Goal: Download file/media

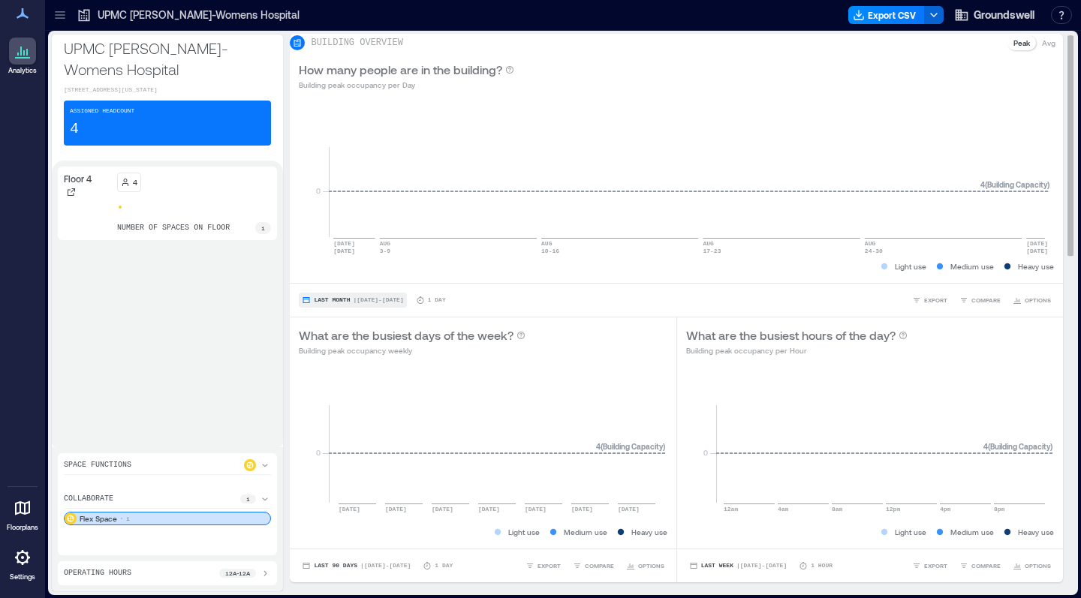
click at [393, 300] on span "| [DATE] - [DATE]" at bounding box center [378, 300] width 50 height 0
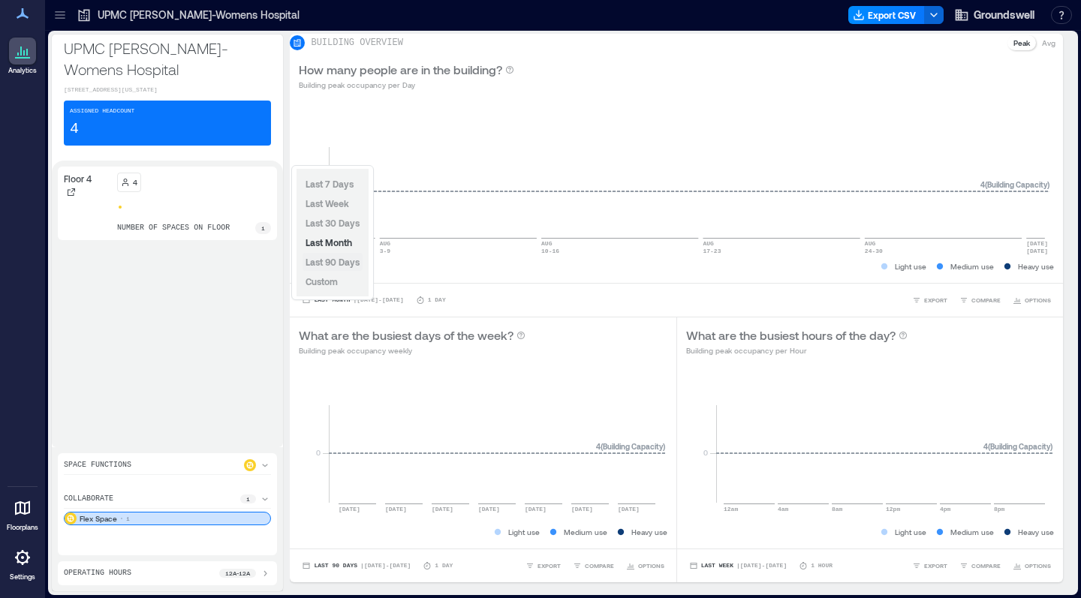
click at [341, 262] on span "Last 90 Days" at bounding box center [333, 262] width 54 height 11
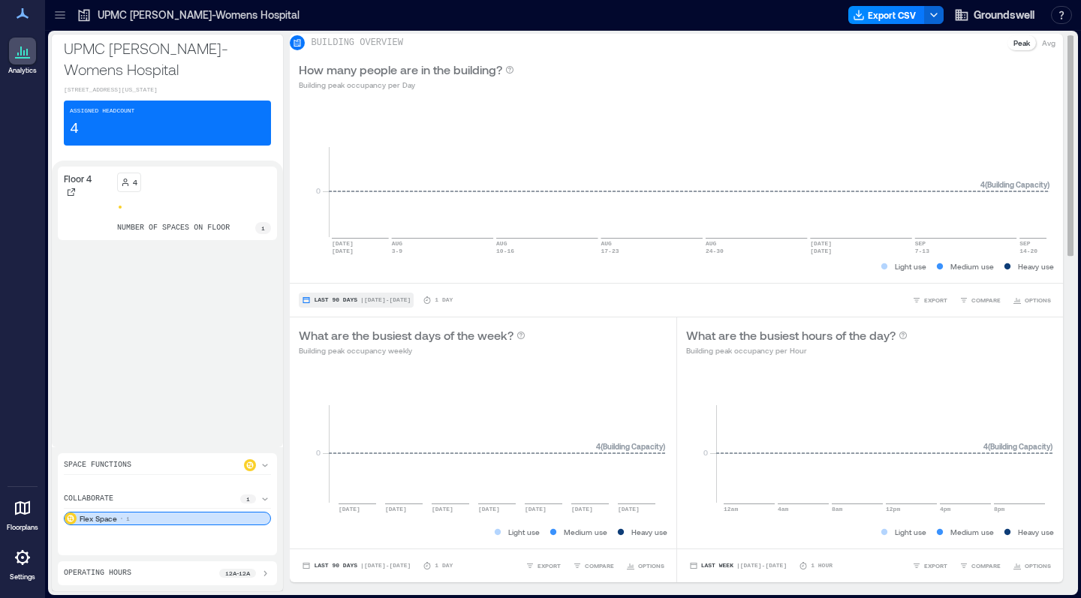
click at [343, 300] on span "Last 90 Days" at bounding box center [336, 300] width 44 height 0
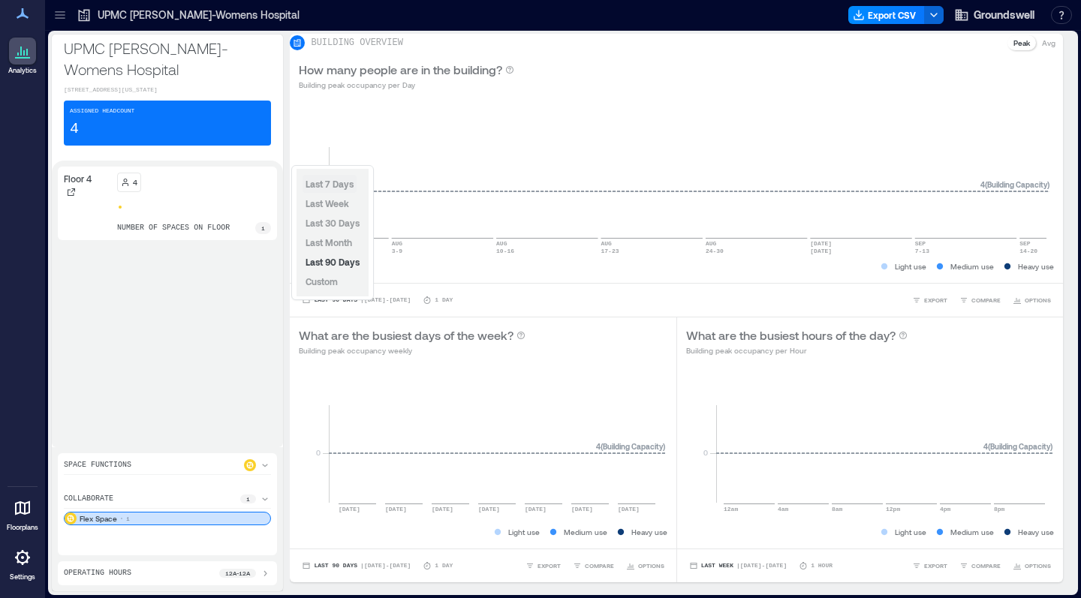
click at [321, 188] on span "Last 7 Days" at bounding box center [330, 184] width 48 height 11
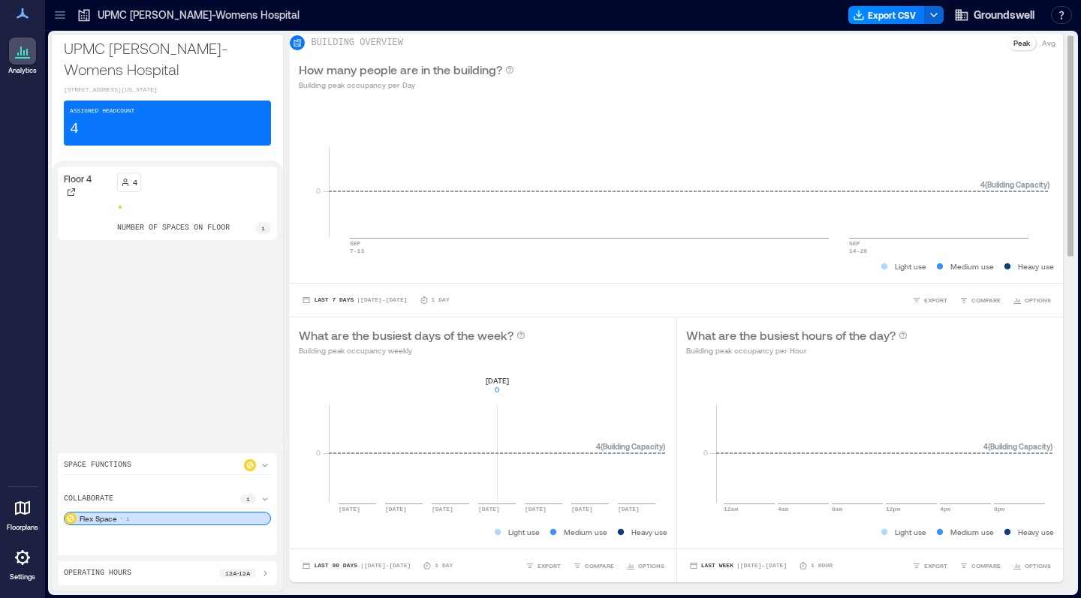
scroll to position [56, 0]
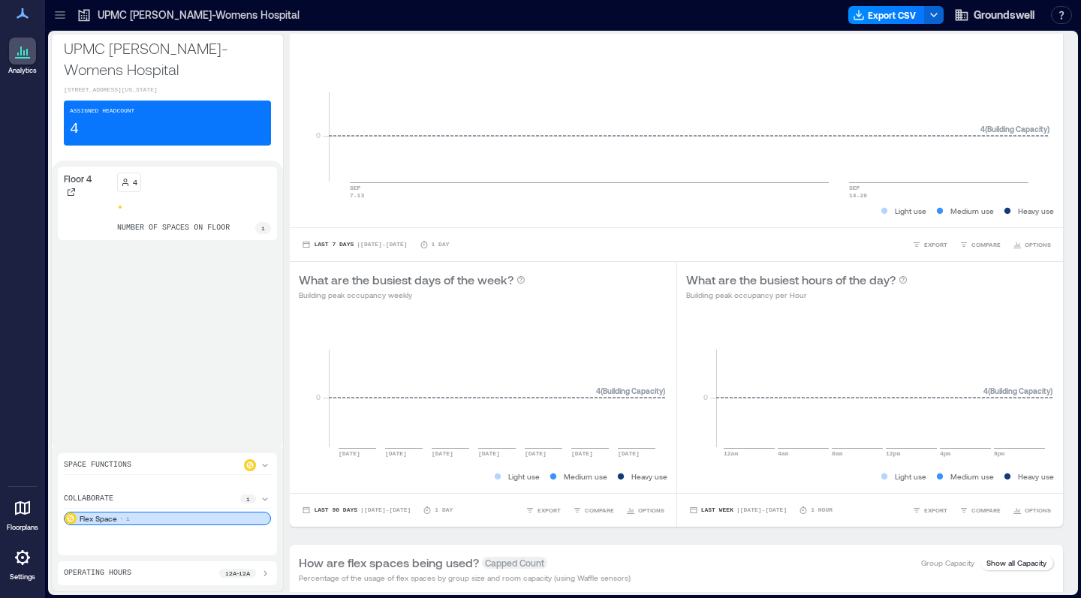
click at [88, 222] on div "Floor 4" at bounding box center [87, 204] width 47 height 62
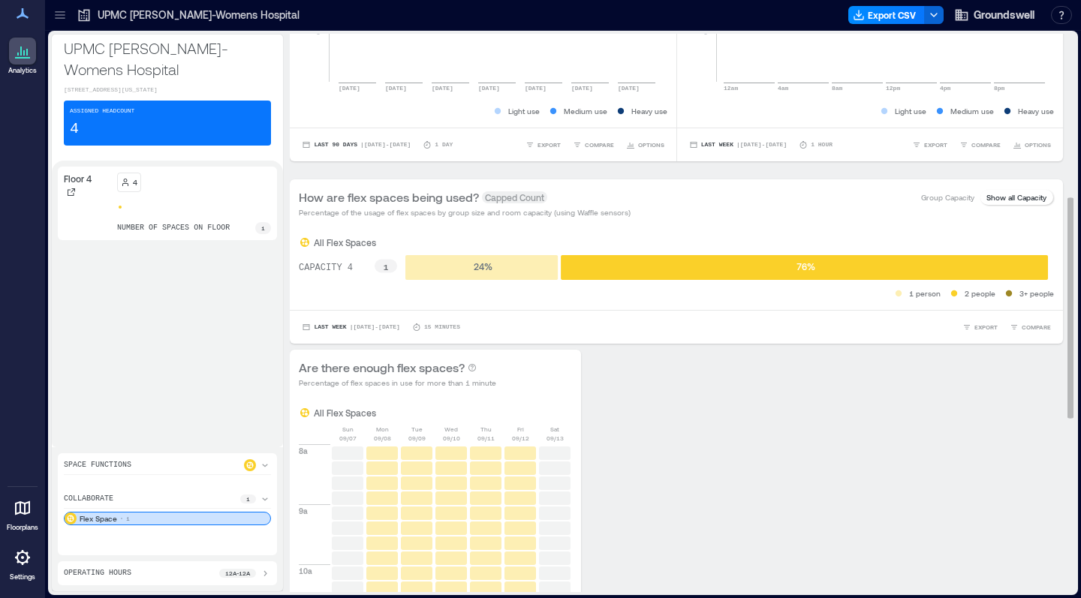
scroll to position [385, 0]
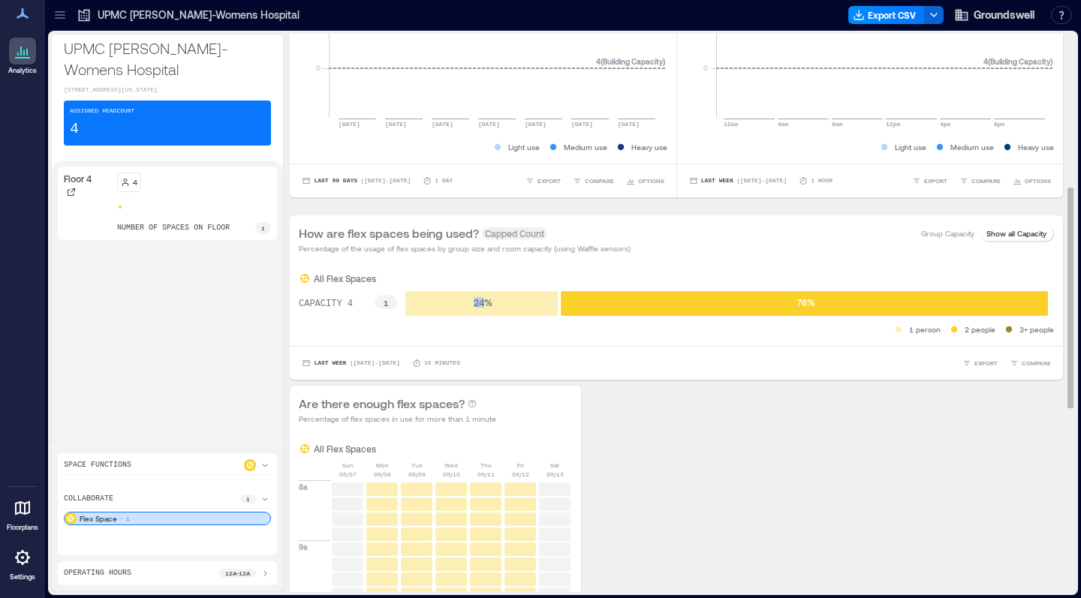
click at [519, 314] on rect at bounding box center [481, 303] width 152 height 25
click at [676, 264] on div "How are flex spaces being used? Capped Count Percentage of the usage of flex sp…" at bounding box center [676, 239] width 773 height 48
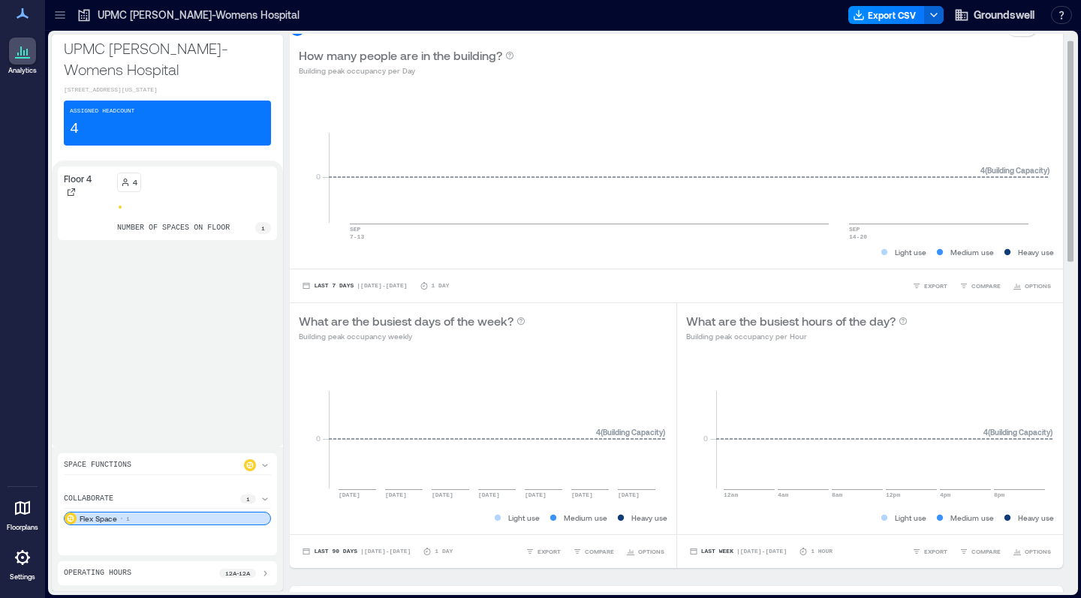
scroll to position [14, 0]
drag, startPoint x: 449, startPoint y: 329, endPoint x: 196, endPoint y: 363, distance: 255.3
click at [196, 363] on div "Floor 4 4 number of spaces on floor 1" at bounding box center [167, 304] width 219 height 275
click at [56, 23] on div at bounding box center [60, 15] width 24 height 24
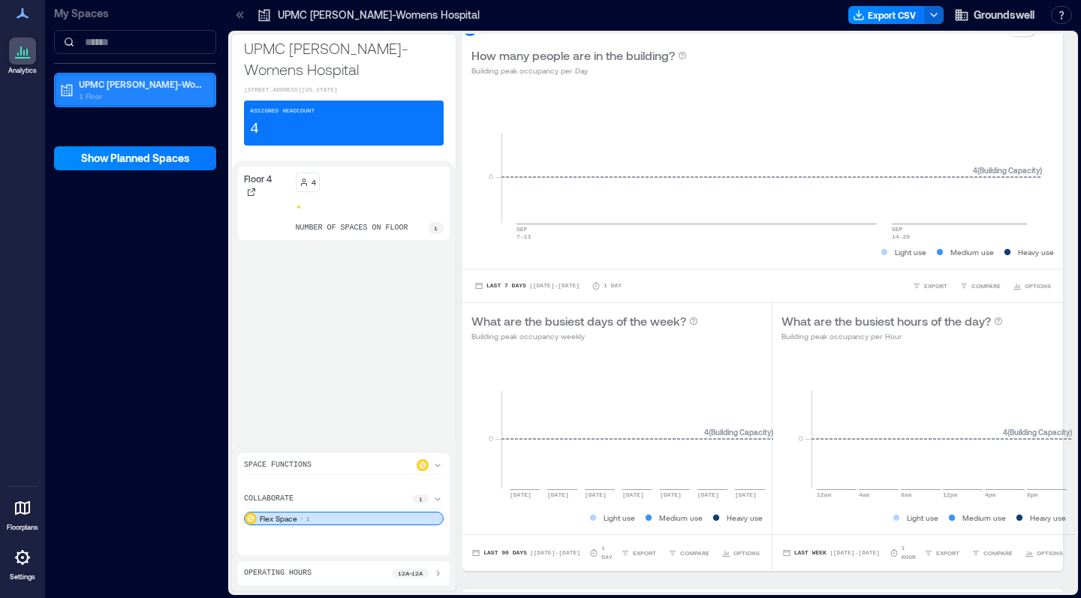
click at [120, 92] on p "1 Floor" at bounding box center [142, 96] width 126 height 12
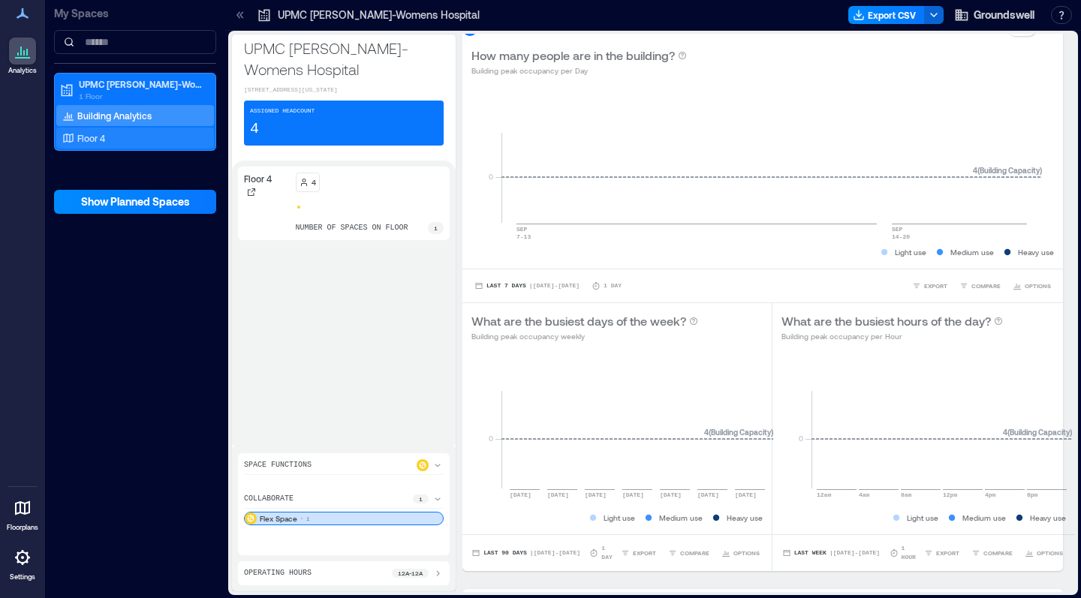
click at [117, 145] on div "Floor 4" at bounding box center [132, 138] width 146 height 15
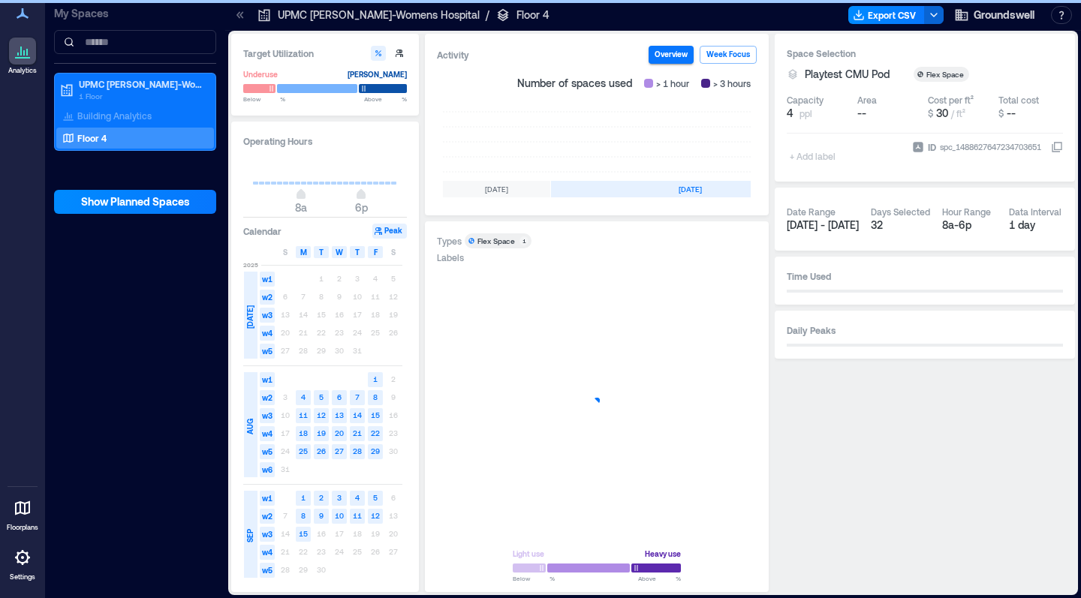
scroll to position [0, 503]
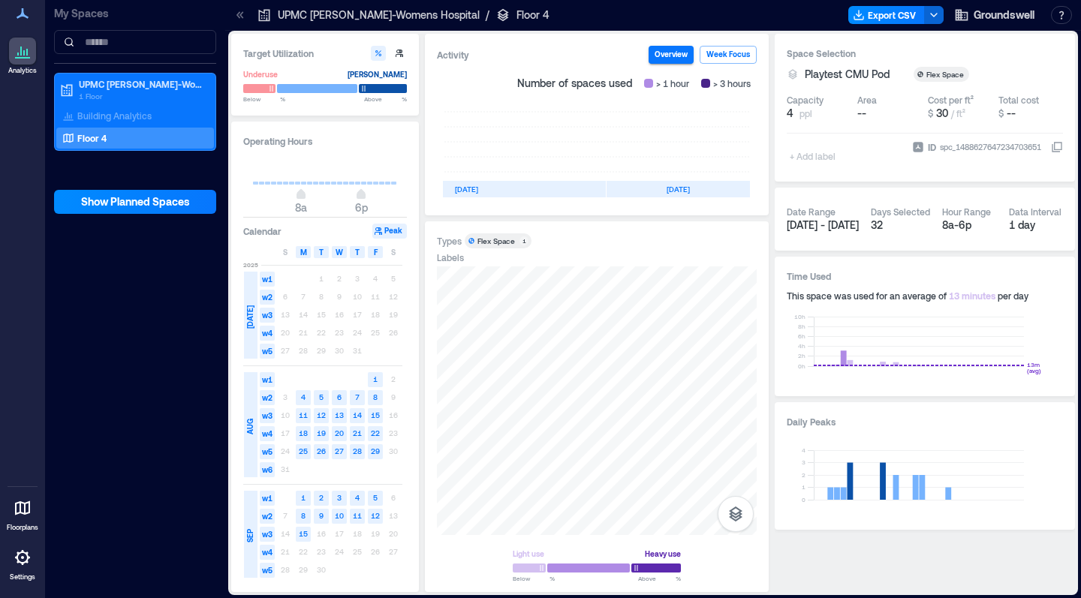
click at [57, 14] on p "My Spaces" at bounding box center [135, 13] width 162 height 15
click at [889, 19] on button "Export CSV" at bounding box center [886, 15] width 77 height 18
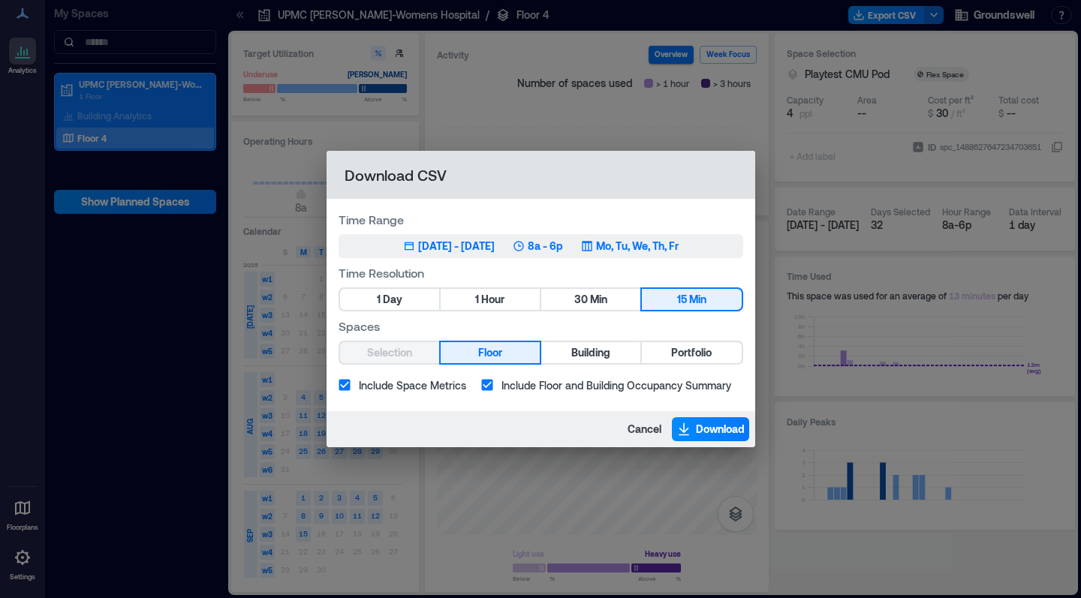
click at [418, 243] on div "[DATE] - [DATE]" at bounding box center [456, 246] width 77 height 15
click at [480, 248] on div "[DATE] - [DATE]" at bounding box center [456, 246] width 77 height 15
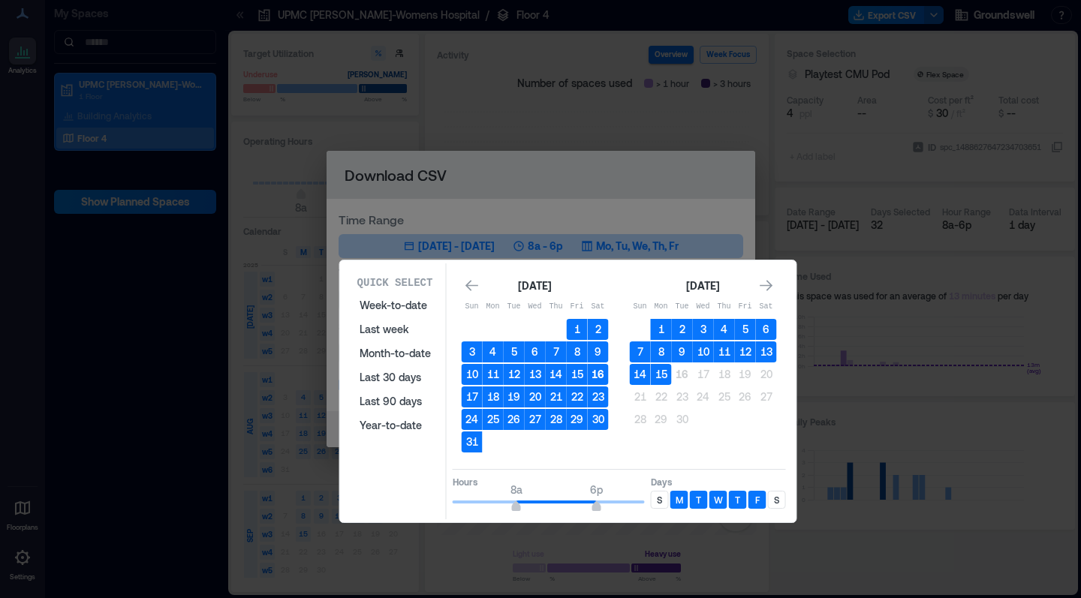
click at [598, 375] on button "16" at bounding box center [598, 374] width 21 height 21
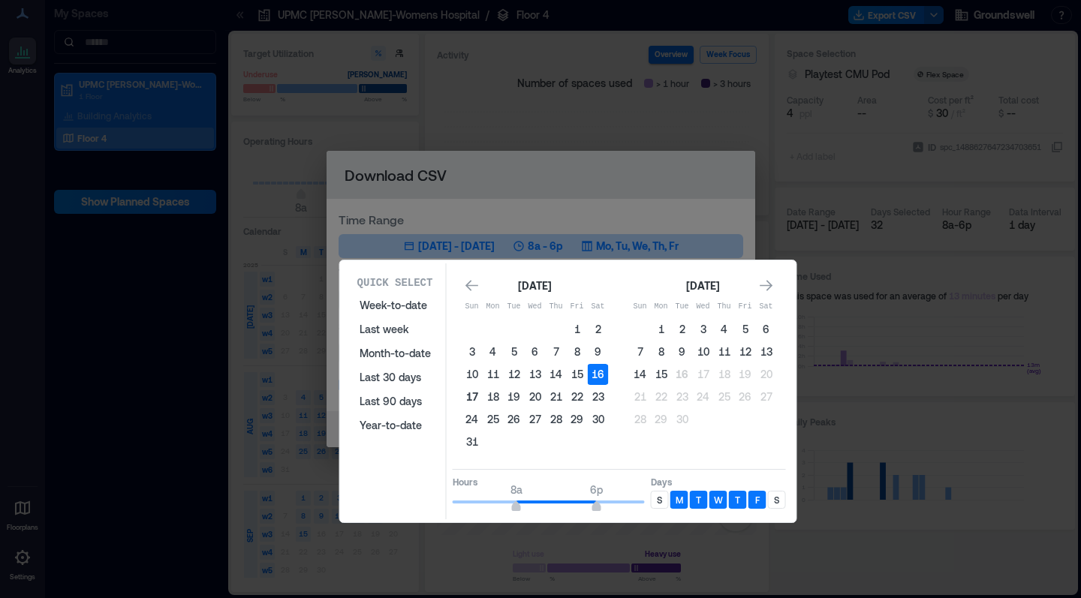
click at [471, 394] on button "17" at bounding box center [472, 397] width 21 height 21
click at [604, 375] on button "16" at bounding box center [598, 374] width 21 height 21
click at [643, 372] on button "14" at bounding box center [640, 374] width 21 height 21
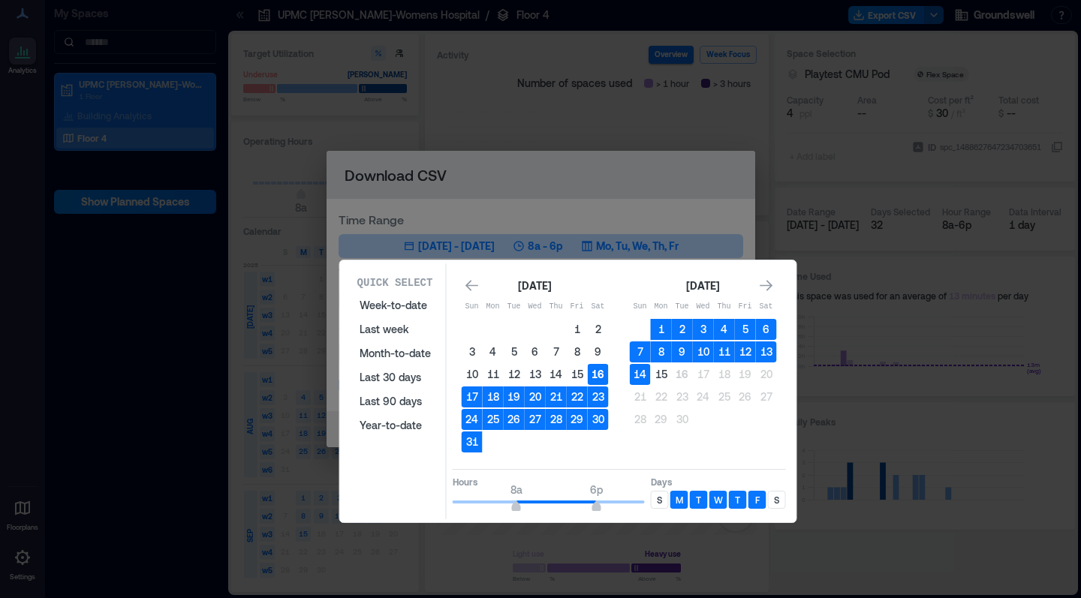
click at [599, 376] on button "16" at bounding box center [598, 374] width 21 height 21
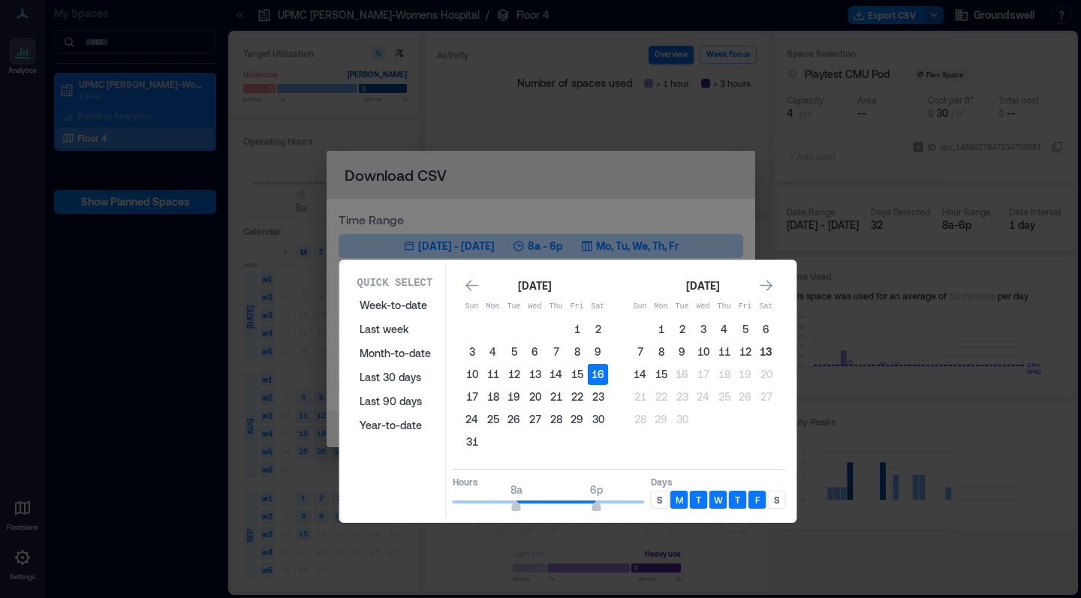
click at [761, 345] on button "13" at bounding box center [766, 352] width 21 height 21
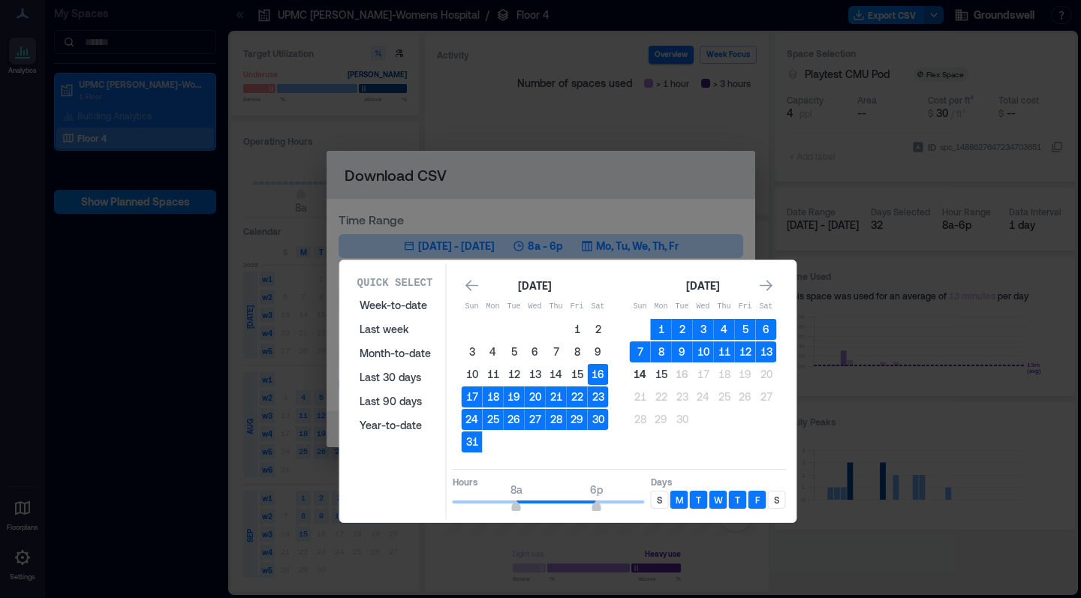
click at [639, 375] on button "14" at bounding box center [640, 374] width 21 height 21
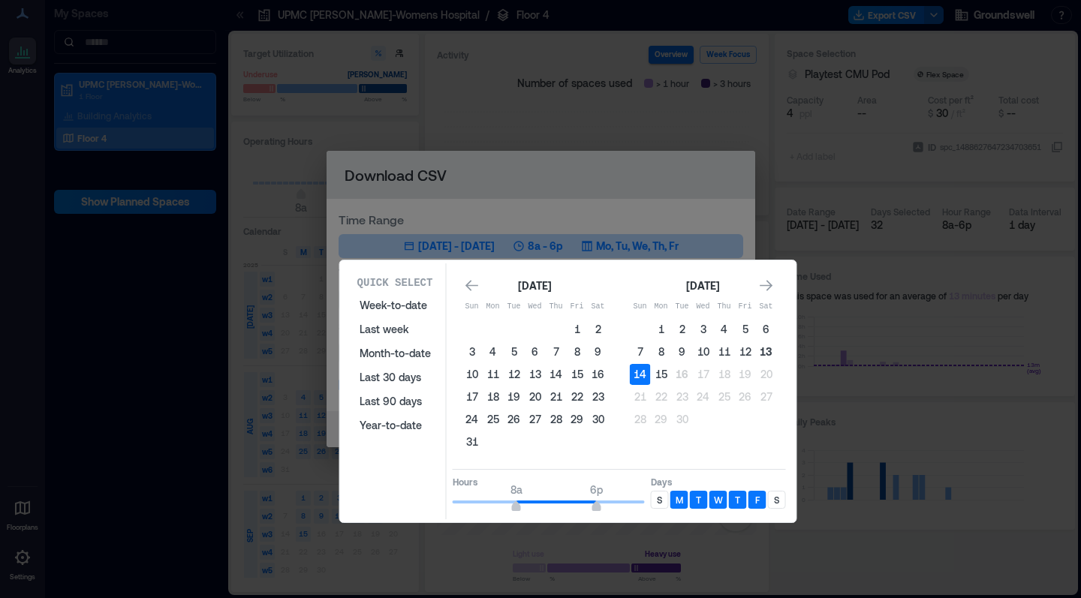
click at [766, 350] on button "13" at bounding box center [766, 352] width 21 height 21
click at [767, 356] on button "13" at bounding box center [766, 352] width 21 height 21
click at [767, 343] on button "13" at bounding box center [766, 352] width 21 height 21
click at [640, 377] on button "14" at bounding box center [640, 374] width 21 height 21
click at [634, 373] on button "14" at bounding box center [640, 374] width 21 height 21
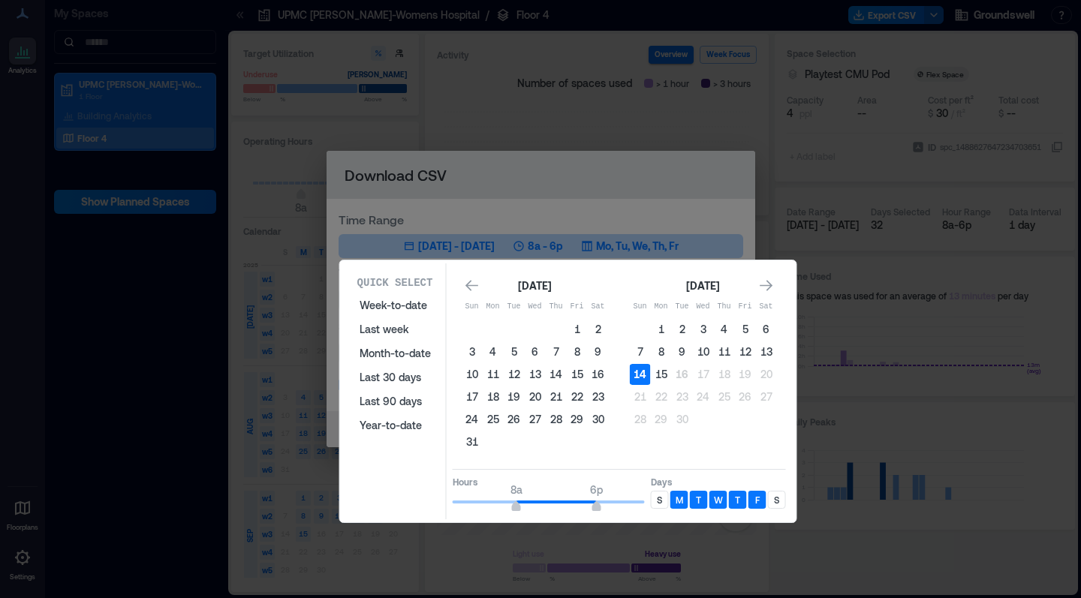
click at [640, 373] on button "14" at bounding box center [640, 374] width 21 height 21
drag, startPoint x: 516, startPoint y: 508, endPoint x: 505, endPoint y: 505, distance: 11.7
click at [505, 505] on span "10a 6p" at bounding box center [549, 502] width 192 height 23
click at [769, 354] on button "13" at bounding box center [766, 352] width 21 height 21
click at [769, 351] on button "13" at bounding box center [766, 352] width 21 height 21
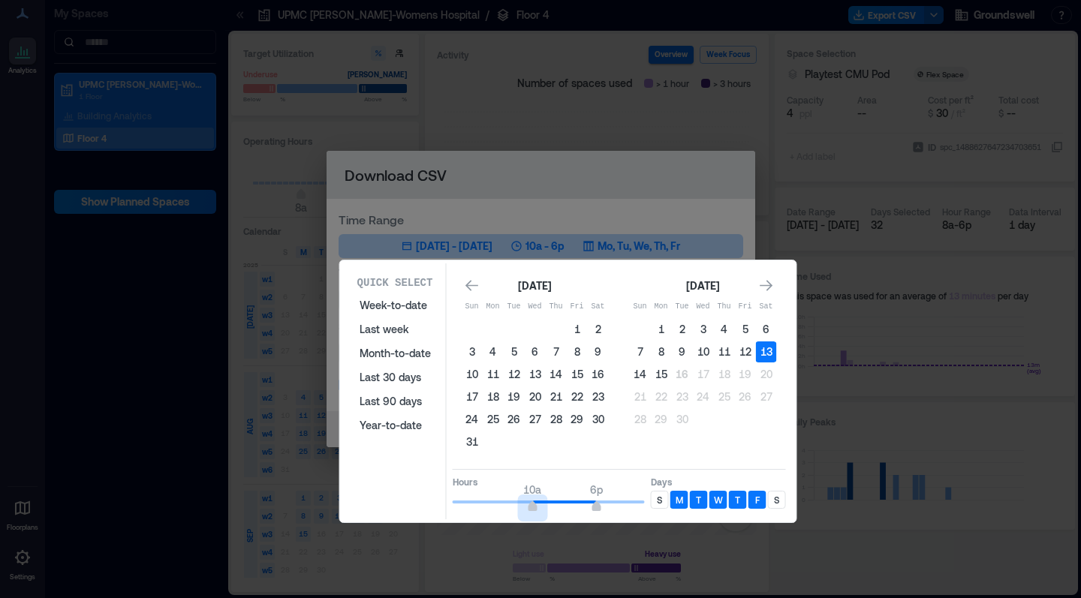
type input "**"
drag, startPoint x: 507, startPoint y: 501, endPoint x: 545, endPoint y: 501, distance: 38.3
click at [545, 501] on span at bounding box center [549, 502] width 192 height 3
type input "**"
drag, startPoint x: 599, startPoint y: 502, endPoint x: 591, endPoint y: 505, distance: 8.8
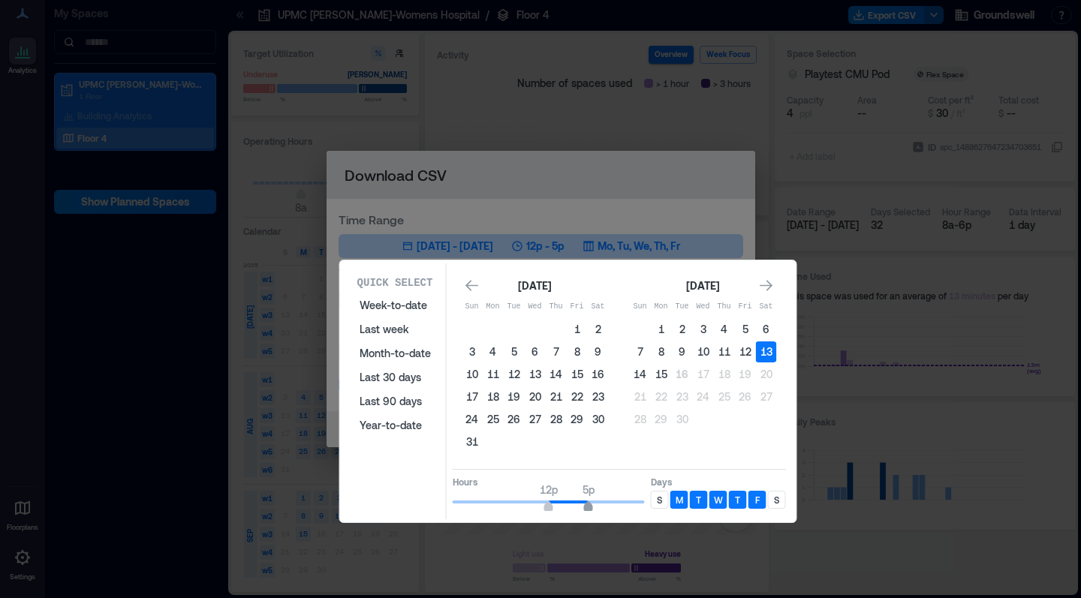
click at [590, 505] on span "12p 5p" at bounding box center [549, 502] width 192 height 23
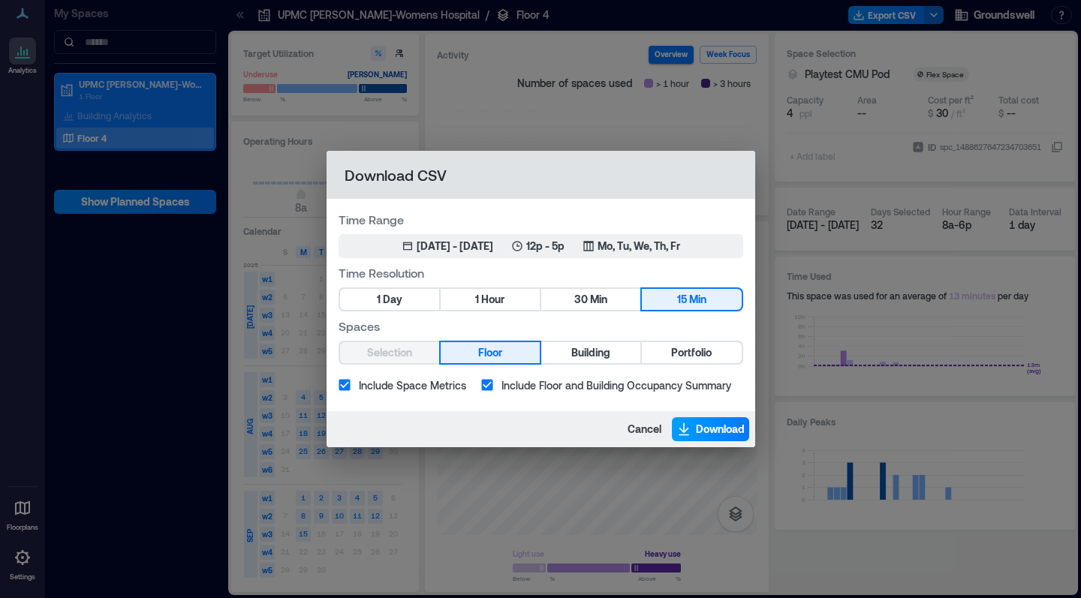
click at [716, 423] on span "Download" at bounding box center [720, 429] width 49 height 15
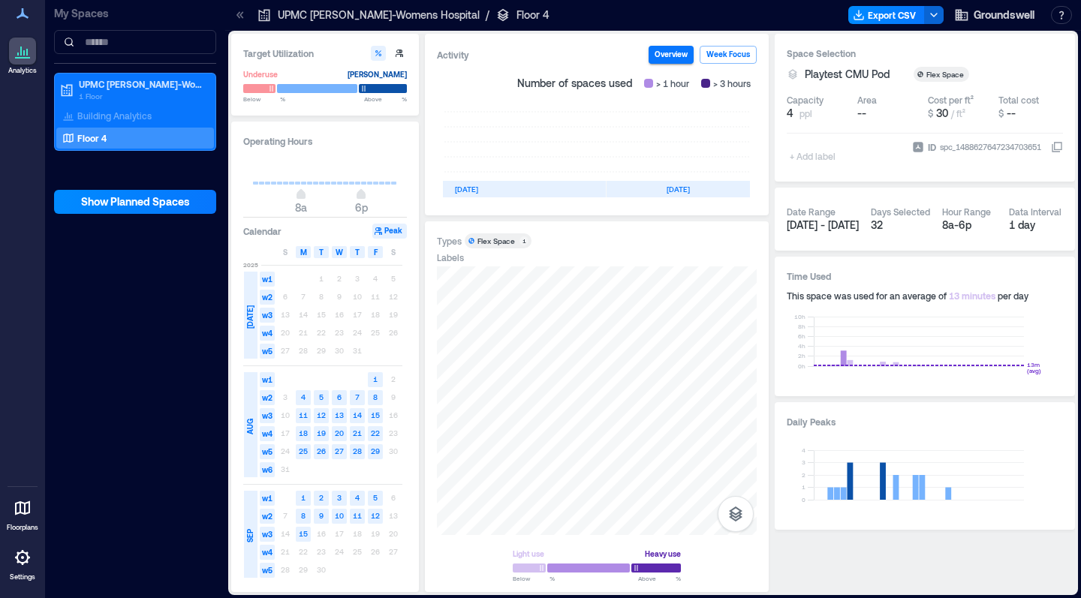
click at [524, 192] on div "[DATE]" at bounding box center [466, 189] width 279 height 17
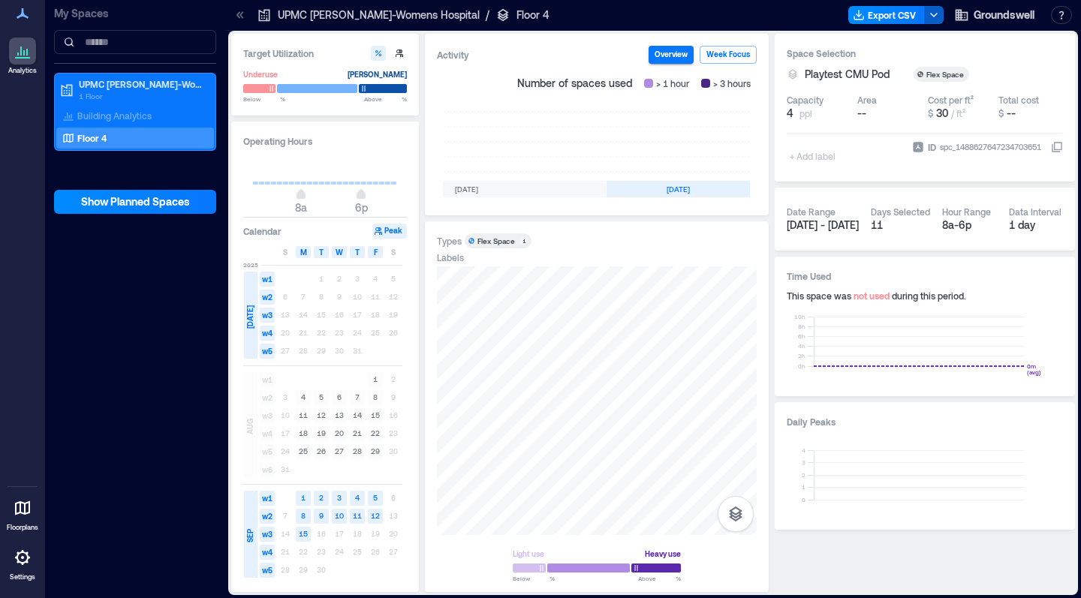
click at [935, 14] on polyline "button" at bounding box center [934, 15] width 6 height 3
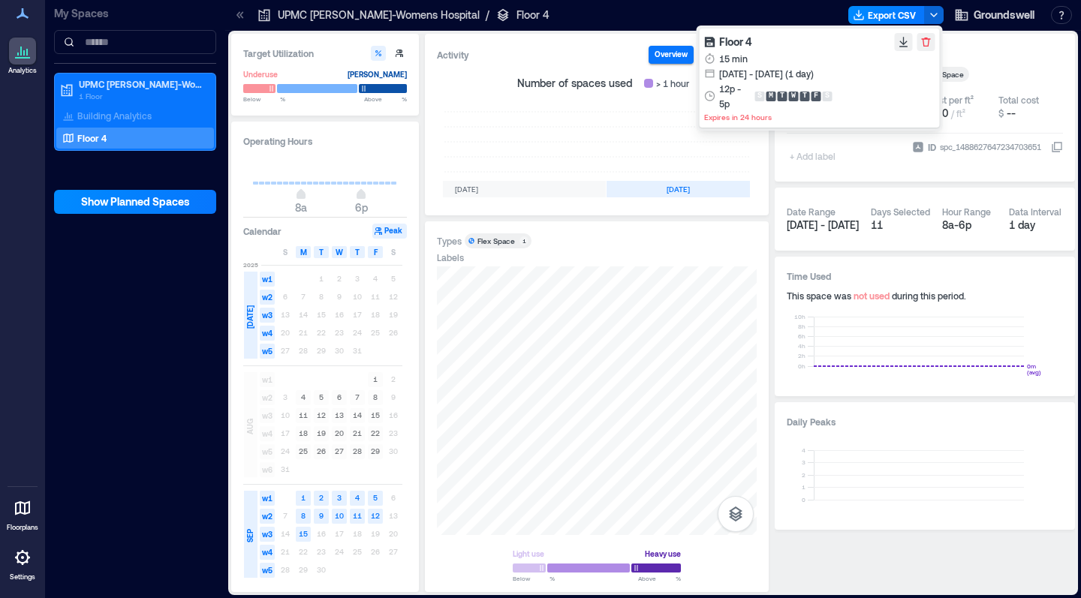
click at [838, 56] on div "15 min [DATE] - [DATE] (1 day) 12p - 5p S M T W T F S" at bounding box center [819, 81] width 231 height 60
click at [905, 38] on icon "button" at bounding box center [904, 42] width 12 height 12
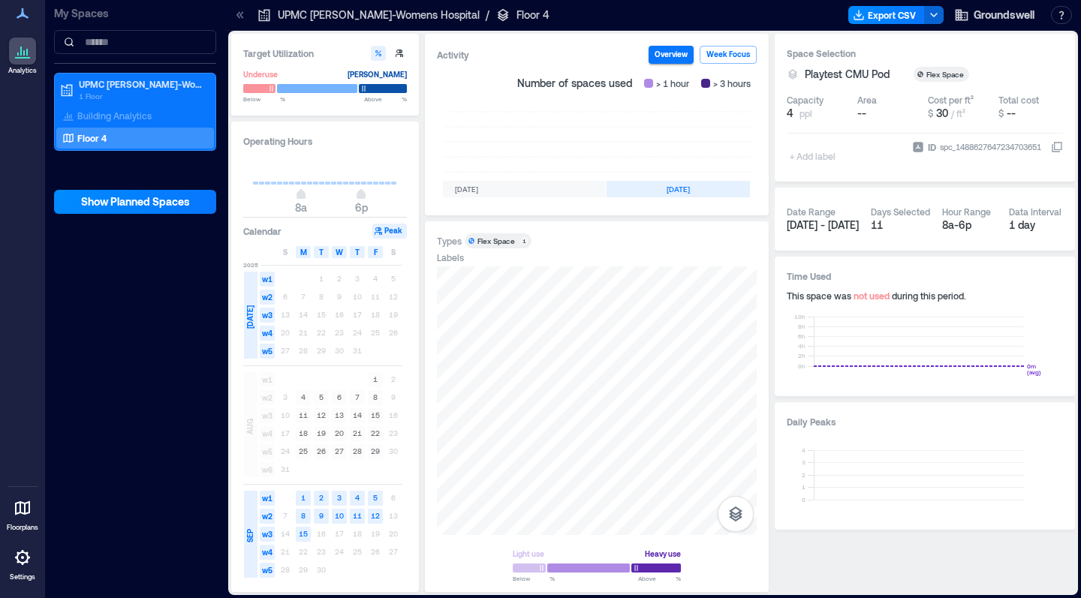
click at [785, 540] on div "Space Selection Playtest CMU Pod Flex Space Capacity 4 ppl Area -- Cost per ft²…" at bounding box center [925, 313] width 300 height 559
click at [895, 11] on button "Export CSV" at bounding box center [886, 15] width 77 height 18
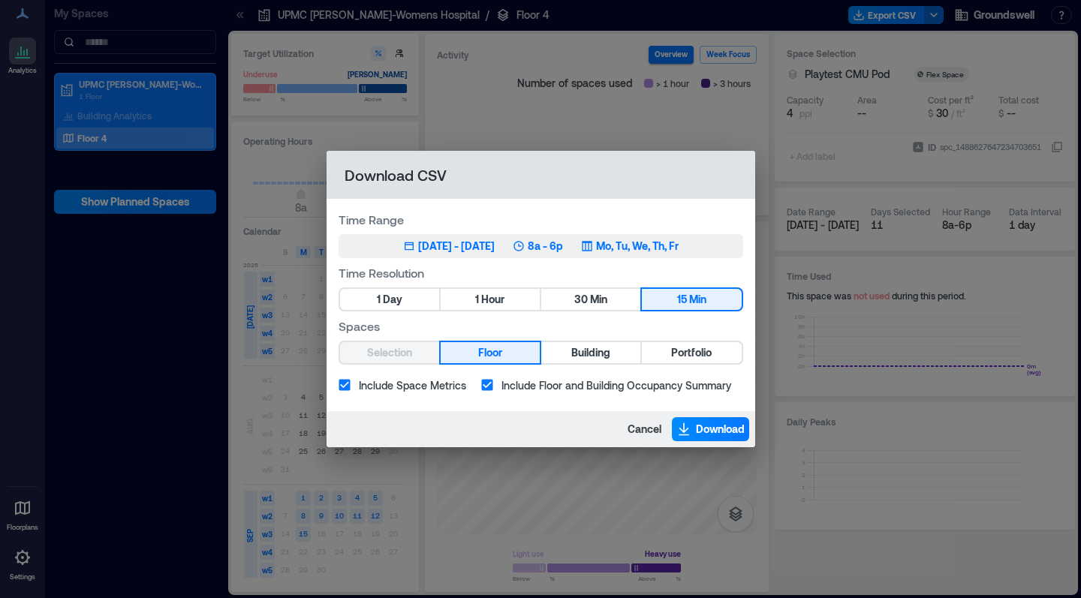
click at [480, 250] on div "[DATE] - [DATE]" at bounding box center [456, 246] width 77 height 15
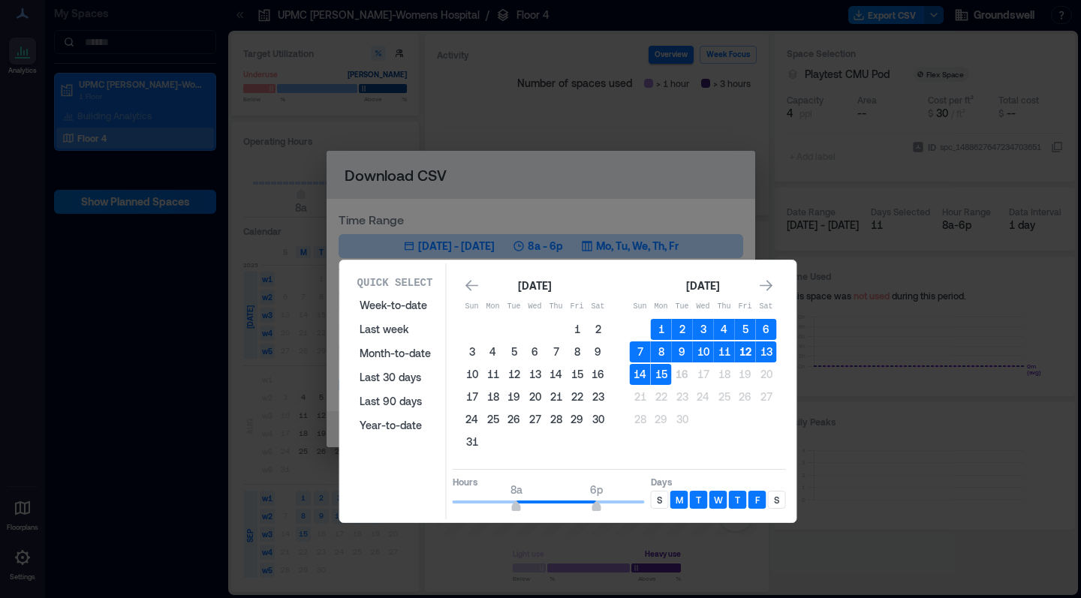
click at [754, 349] on button "12" at bounding box center [745, 352] width 21 height 21
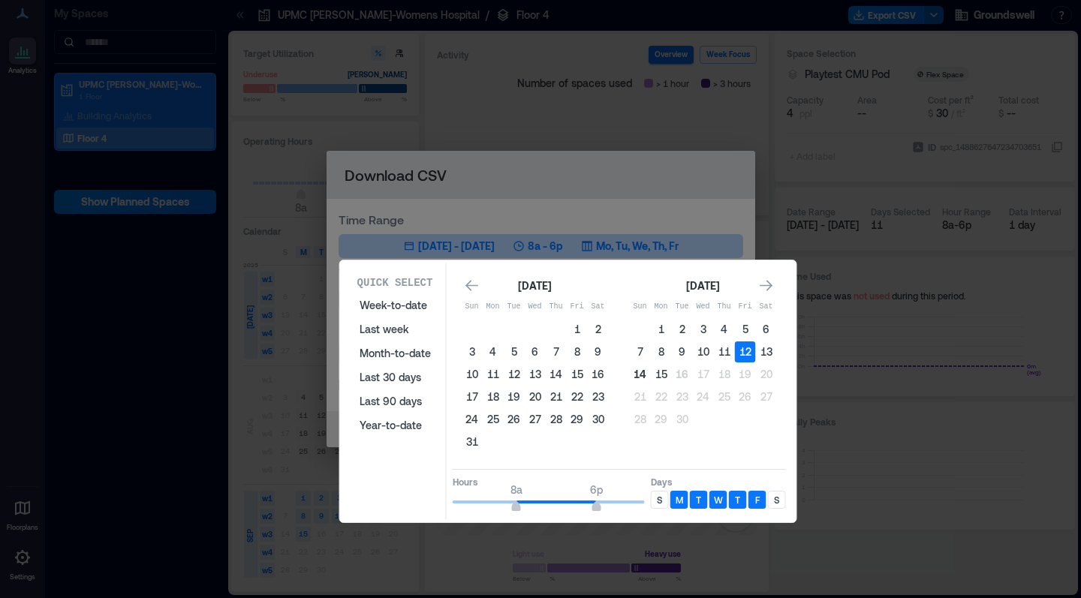
click at [642, 376] on button "14" at bounding box center [640, 374] width 21 height 21
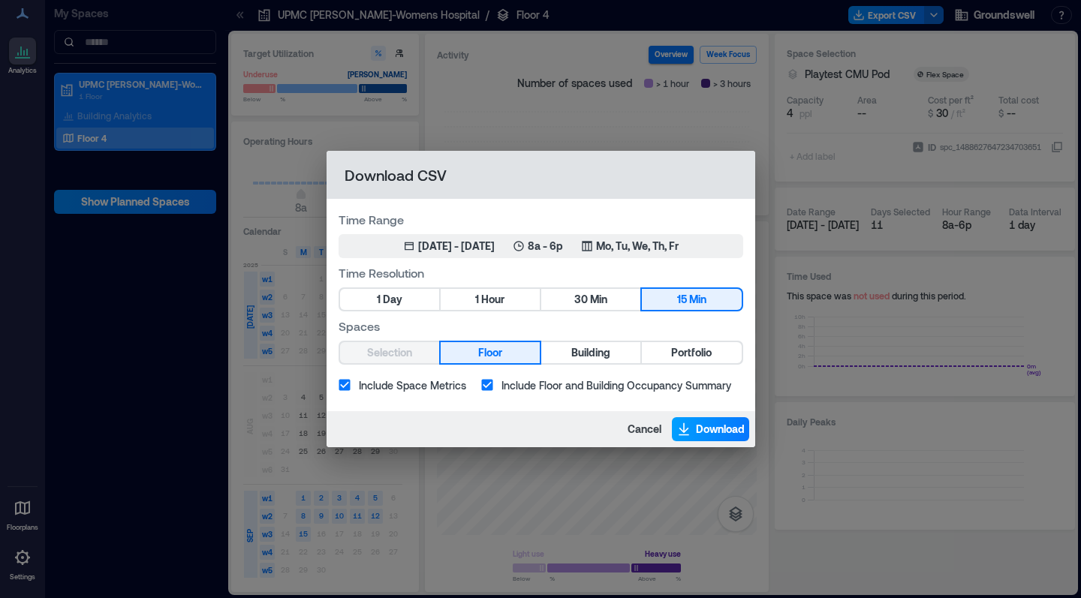
click at [714, 429] on span "Download" at bounding box center [720, 429] width 49 height 15
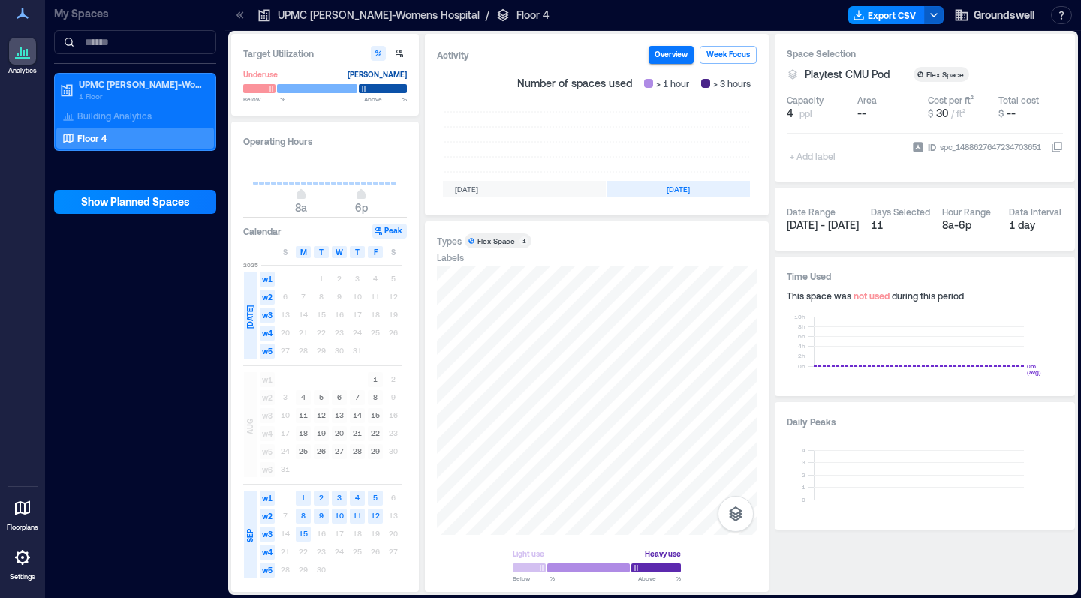
click at [517, 238] on div "Flex Space" at bounding box center [498, 241] width 40 height 11
drag, startPoint x: 877, startPoint y: 22, endPoint x: 936, endPoint y: 15, distance: 59.7
click at [936, 15] on icon "button" at bounding box center [934, 15] width 12 height 12
click at [877, 10] on button "Export CSV" at bounding box center [886, 15] width 77 height 18
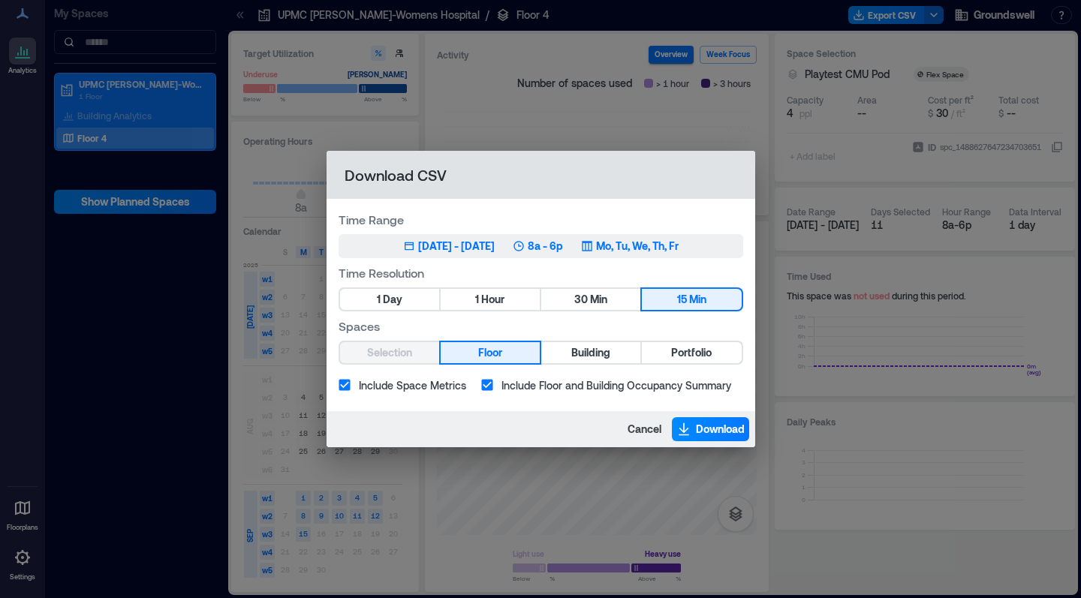
drag, startPoint x: 514, startPoint y: 254, endPoint x: 505, endPoint y: 252, distance: 9.1
click at [495, 252] on div "[DATE] - [DATE]" at bounding box center [456, 246] width 77 height 15
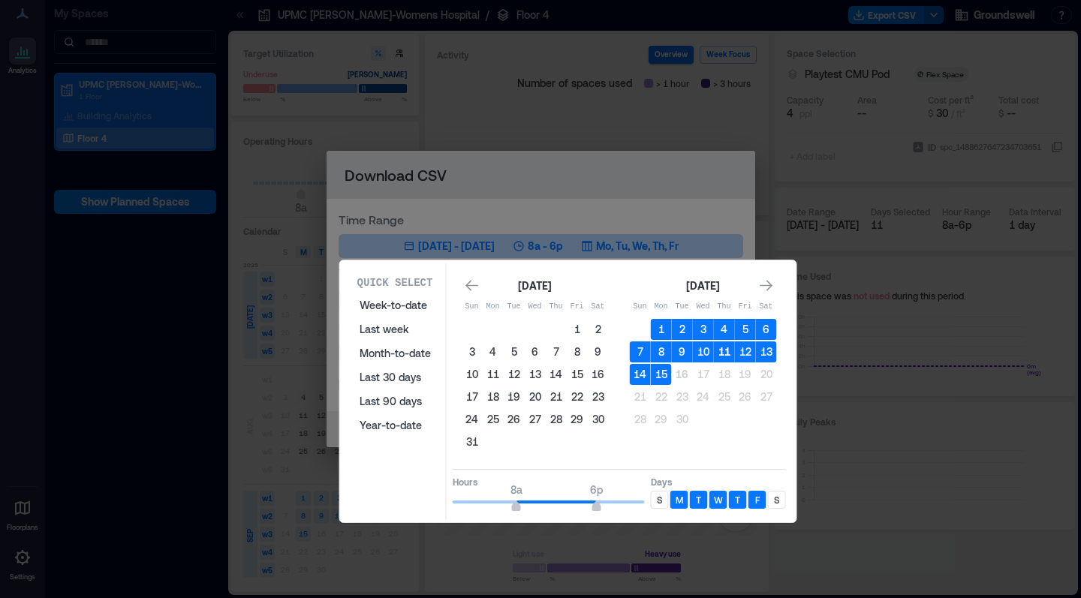
click at [728, 354] on button "11" at bounding box center [724, 352] width 21 height 21
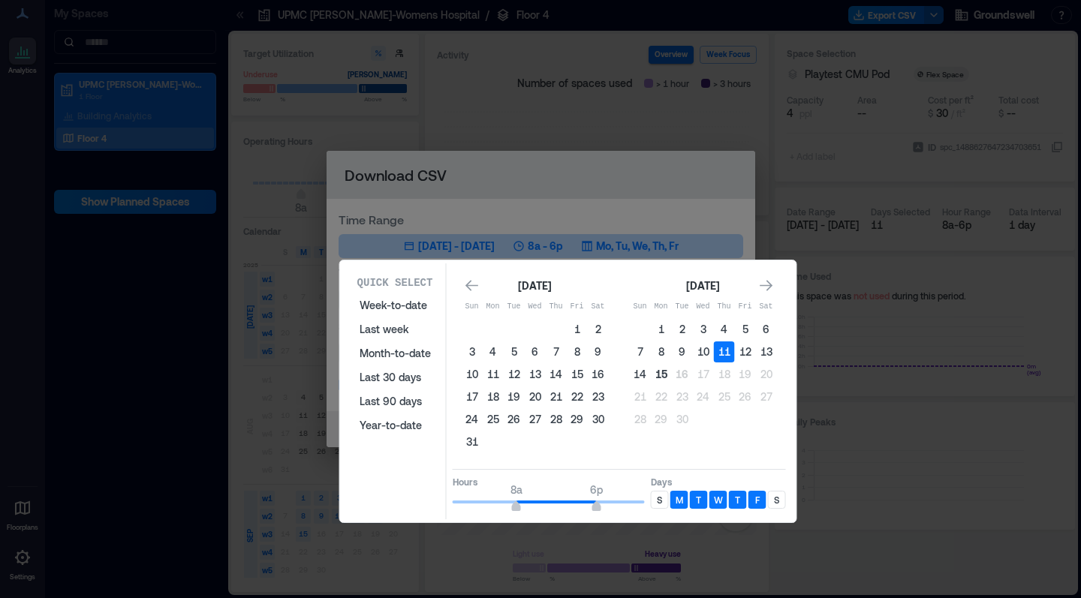
click at [663, 375] on button "15" at bounding box center [661, 374] width 21 height 21
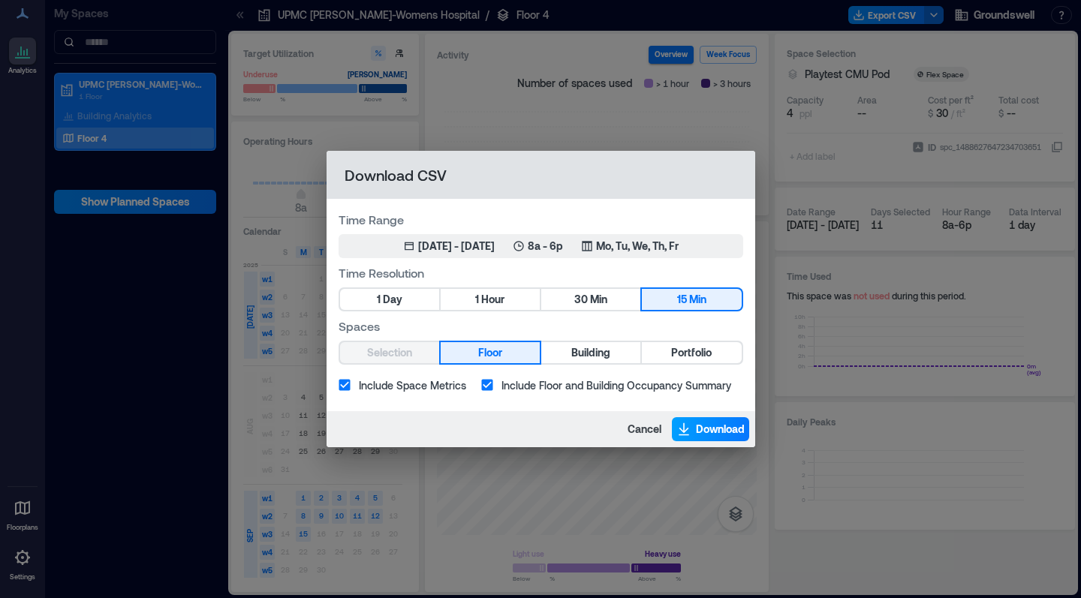
click at [715, 435] on span "Download" at bounding box center [720, 429] width 49 height 15
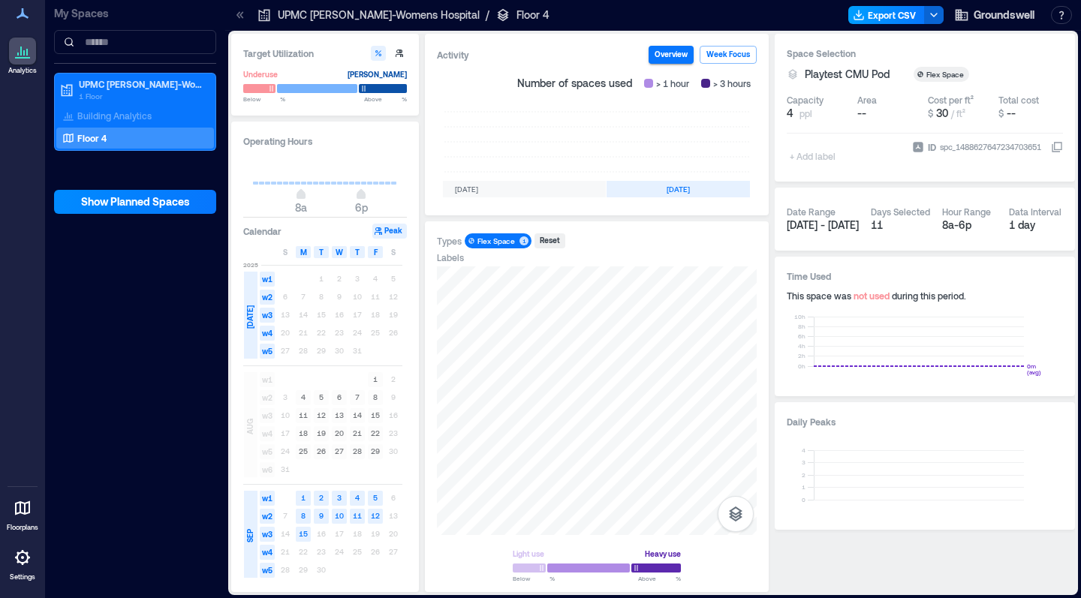
click at [887, 20] on button "Export CSV" at bounding box center [886, 15] width 77 height 18
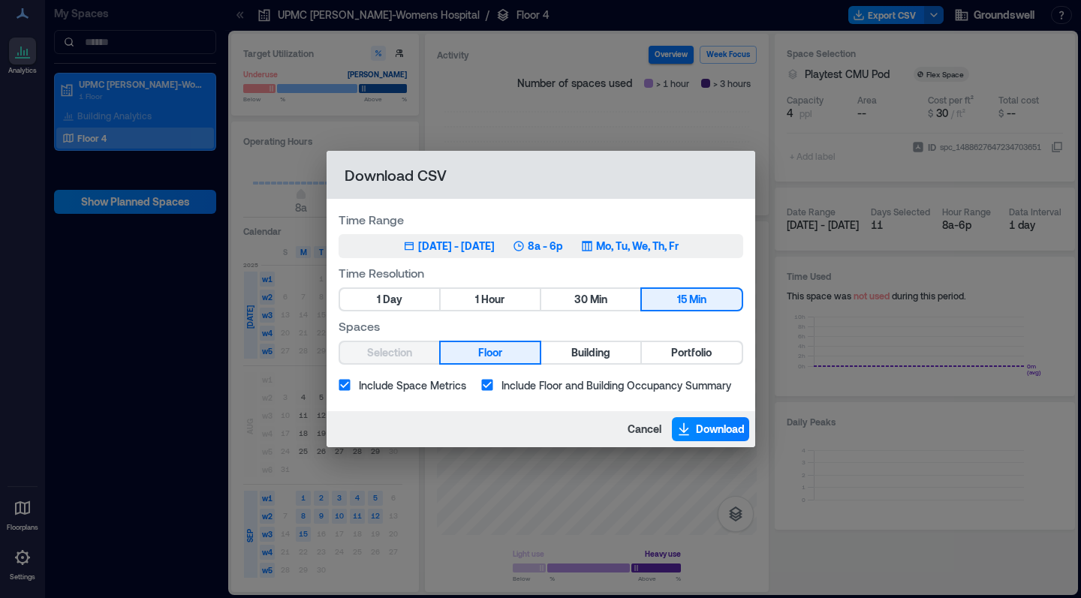
click at [593, 245] on icon "button" at bounding box center [587, 246] width 12 height 12
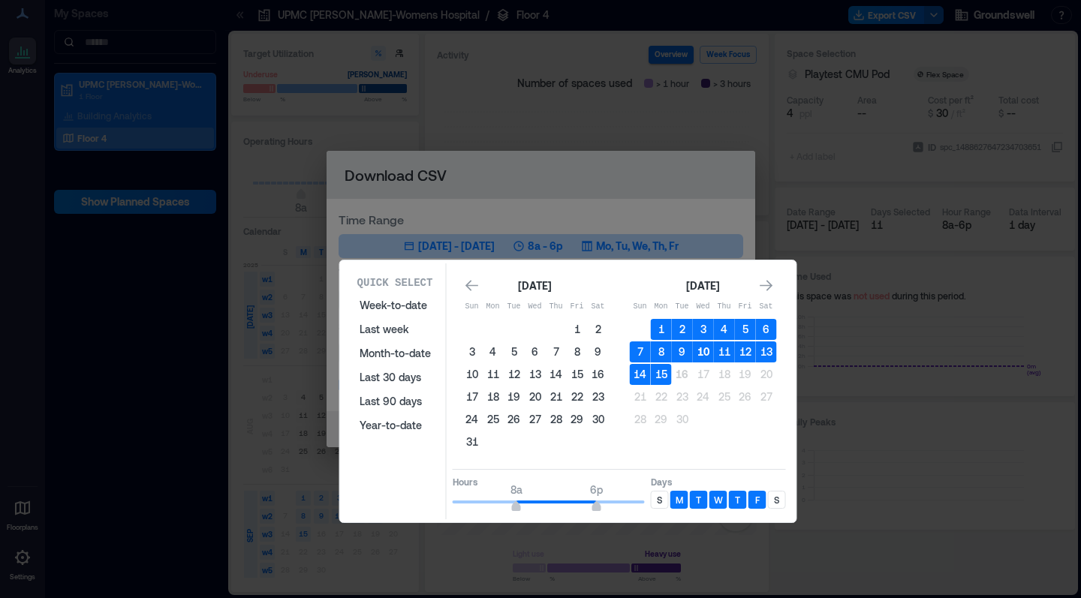
click at [700, 351] on button "10" at bounding box center [703, 352] width 21 height 21
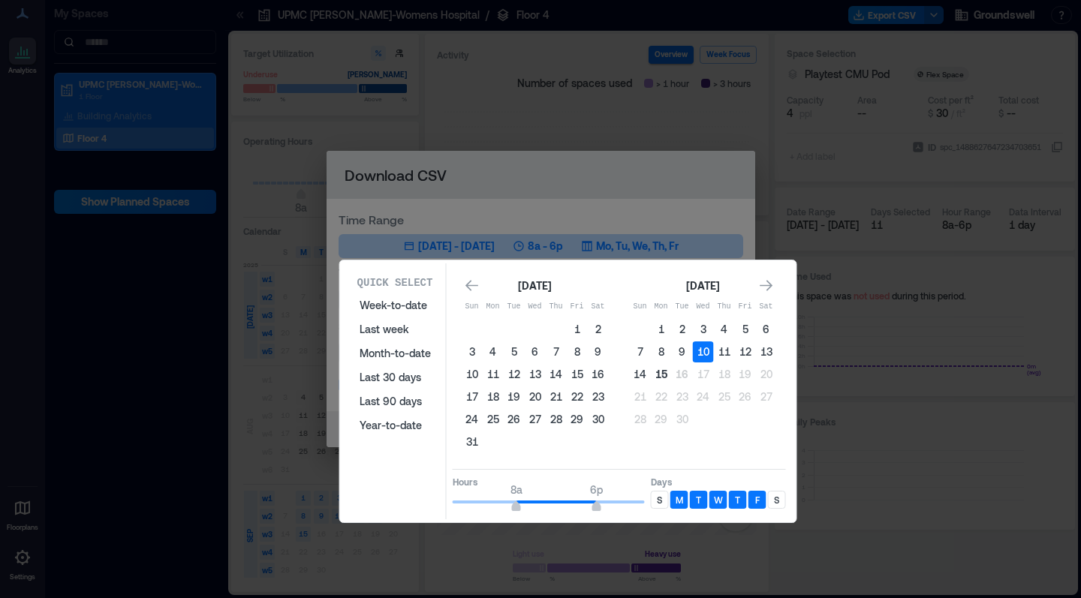
click at [656, 378] on button "15" at bounding box center [661, 374] width 21 height 21
click at [768, 352] on button "13" at bounding box center [766, 352] width 21 height 21
click at [658, 374] on button "15" at bounding box center [661, 374] width 21 height 21
type input "*"
drag, startPoint x: 517, startPoint y: 507, endPoint x: 501, endPoint y: 507, distance: 15.8
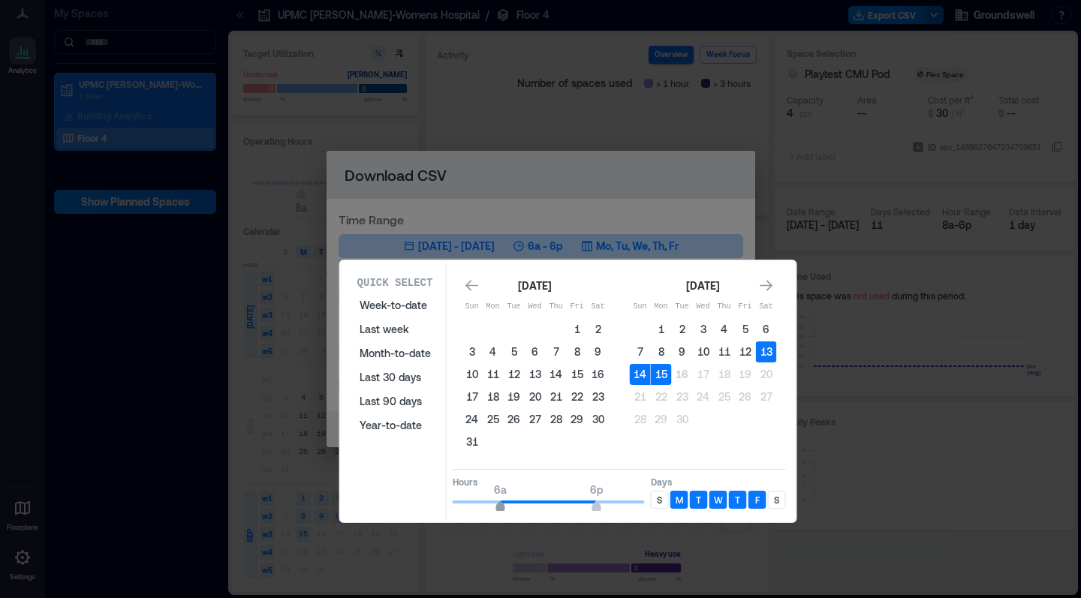
click at [501, 507] on span "6a" at bounding box center [500, 508] width 9 height 6
type input "**"
drag, startPoint x: 599, startPoint y: 507, endPoint x: 761, endPoint y: 511, distance: 161.5
click at [754, 508] on div "Hours 6a 6p Days S M T W T F S" at bounding box center [619, 491] width 333 height 44
click at [776, 499] on p "S" at bounding box center [776, 500] width 5 height 12
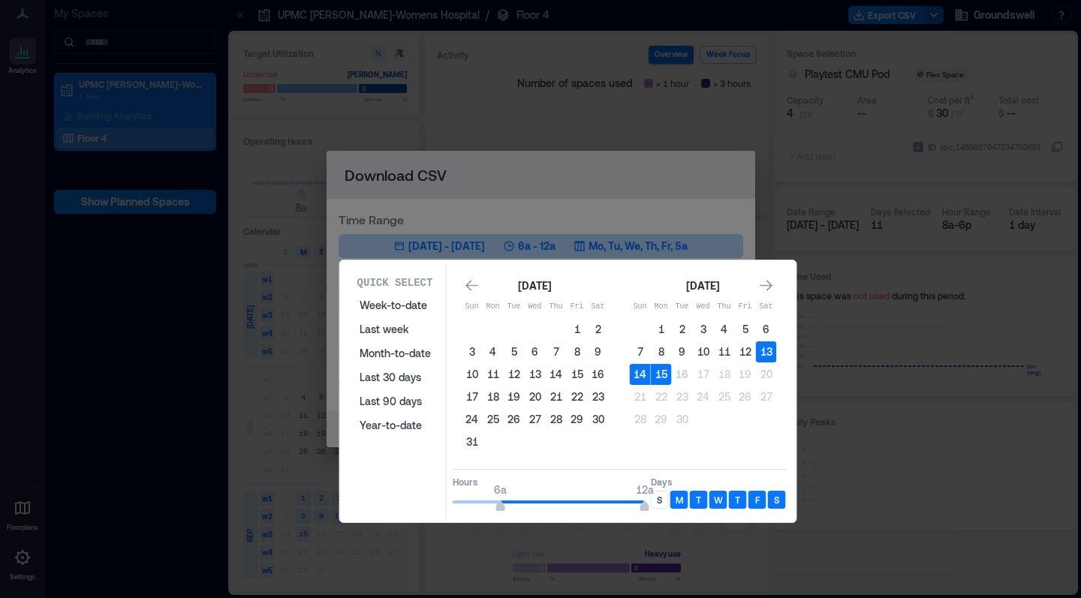
click at [659, 499] on p "S" at bounding box center [659, 500] width 5 height 12
click at [658, 499] on p "S" at bounding box center [659, 500] width 5 height 12
click at [776, 497] on p "S" at bounding box center [776, 500] width 5 height 12
click at [776, 499] on p "S" at bounding box center [776, 500] width 5 height 12
click at [657, 496] on p "S" at bounding box center [659, 500] width 5 height 12
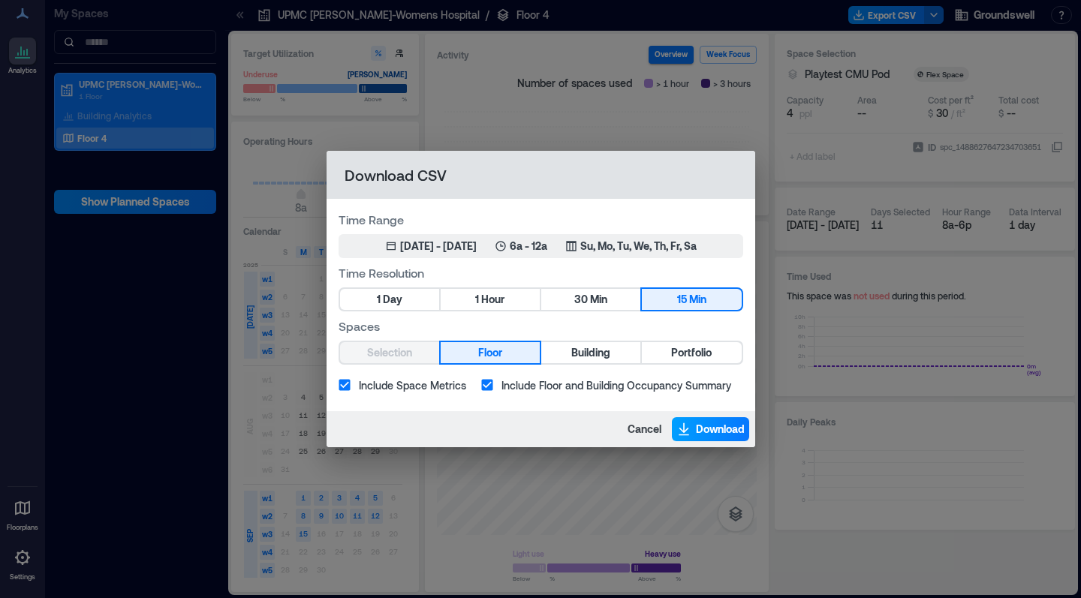
click at [713, 428] on span "Download" at bounding box center [720, 429] width 49 height 15
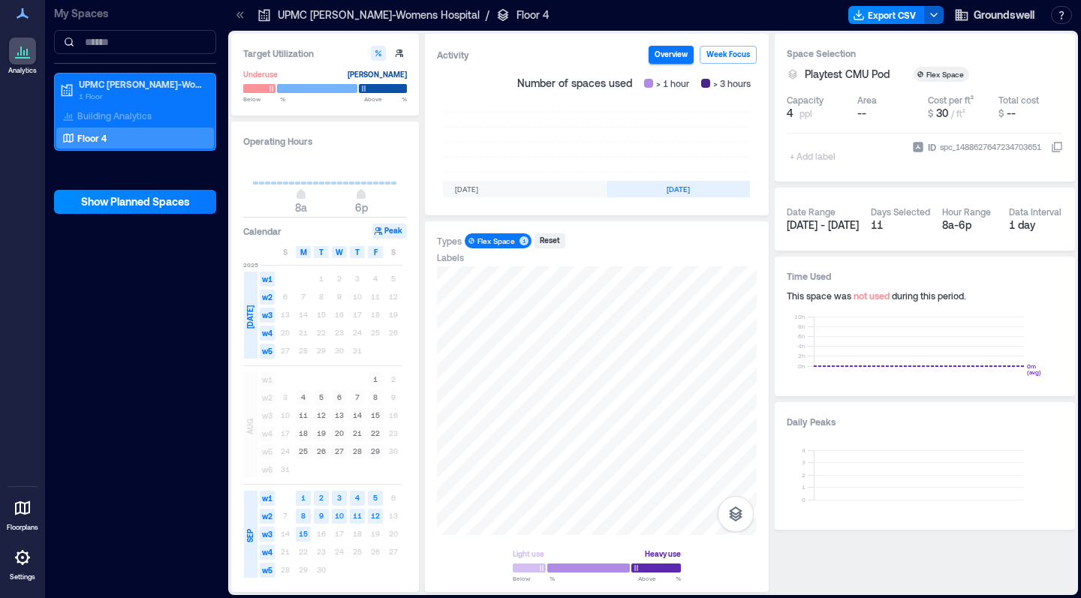
click at [937, 16] on icon "button" at bounding box center [934, 15] width 12 height 12
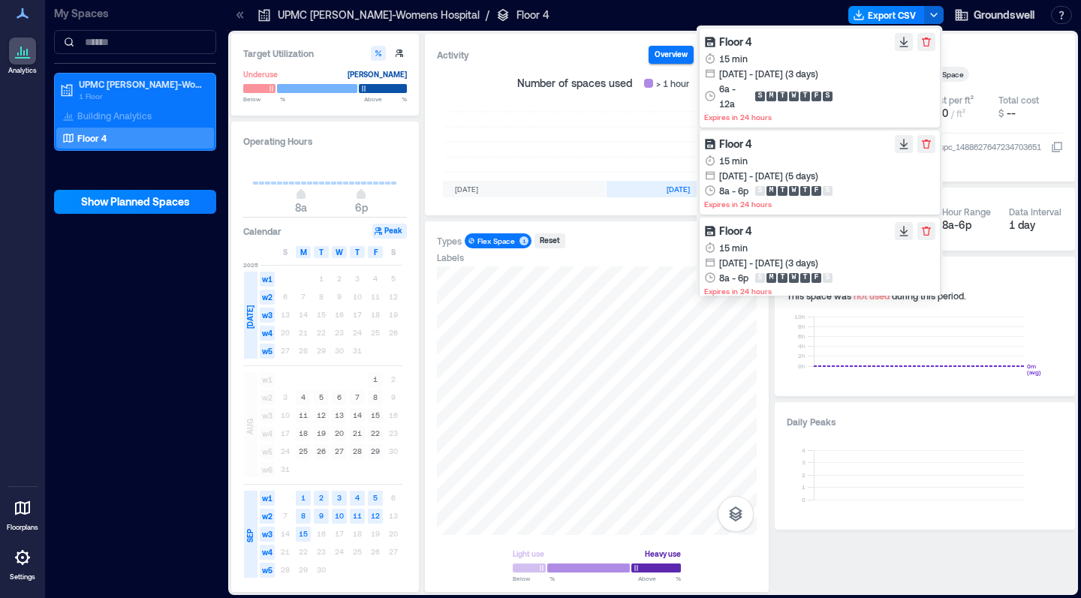
click at [751, 54] on div "15 min [DATE] - [DATE] (3 days) 6a - 12a S M T W T F S" at bounding box center [819, 81] width 231 height 60
click at [729, 46] on span "Floor 4" at bounding box center [735, 41] width 33 height 13
click at [904, 41] on icon "button" at bounding box center [903, 41] width 8 height 8
